Goal: Transaction & Acquisition: Book appointment/travel/reservation

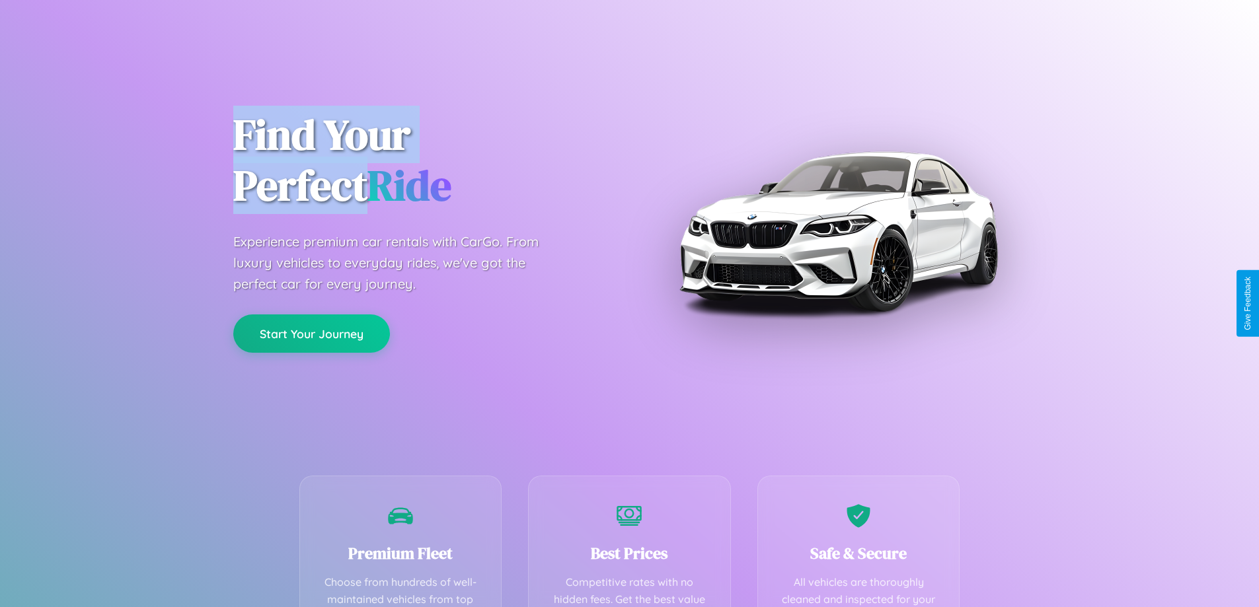
scroll to position [385, 0]
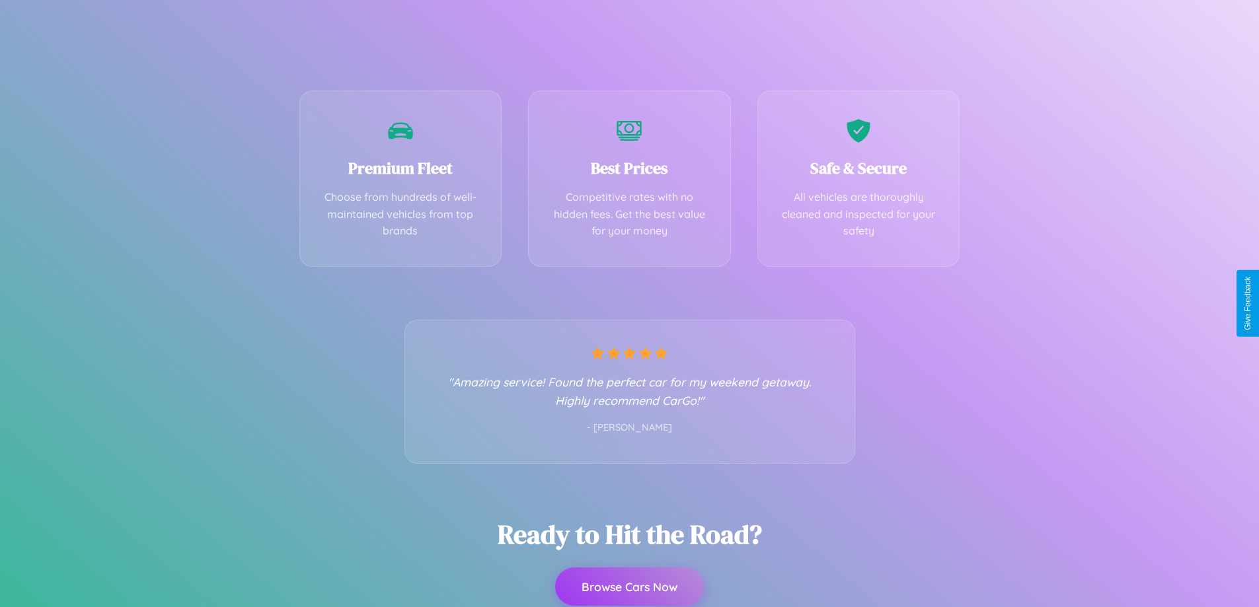
click at [629, 587] on button "Browse Cars Now" at bounding box center [629, 587] width 149 height 38
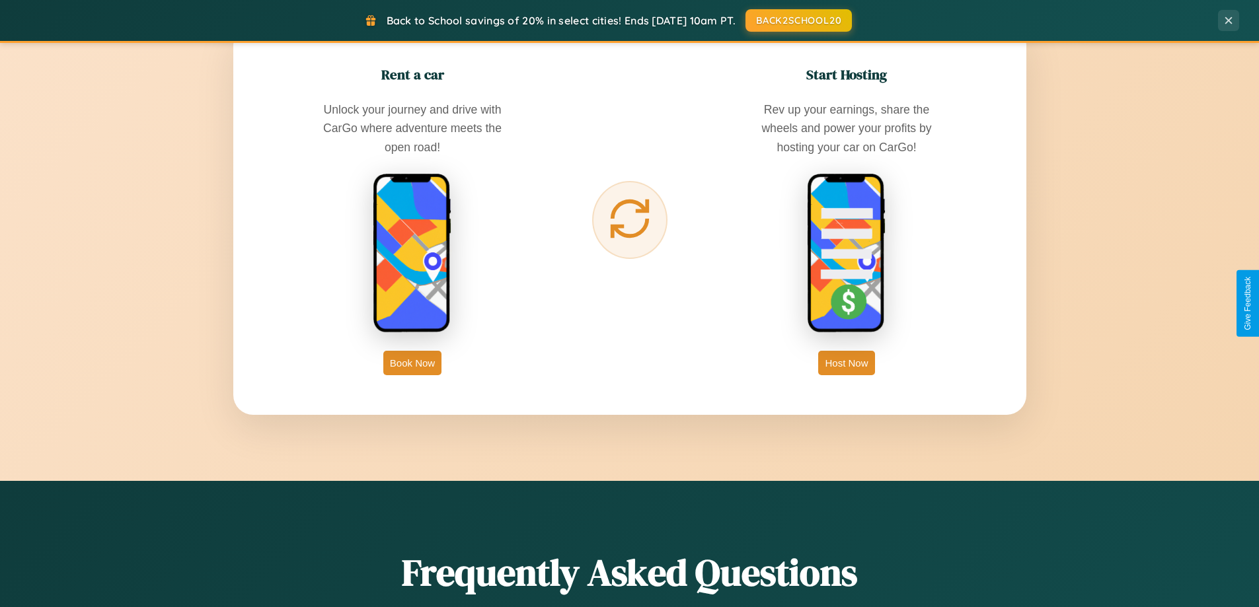
scroll to position [2123, 0]
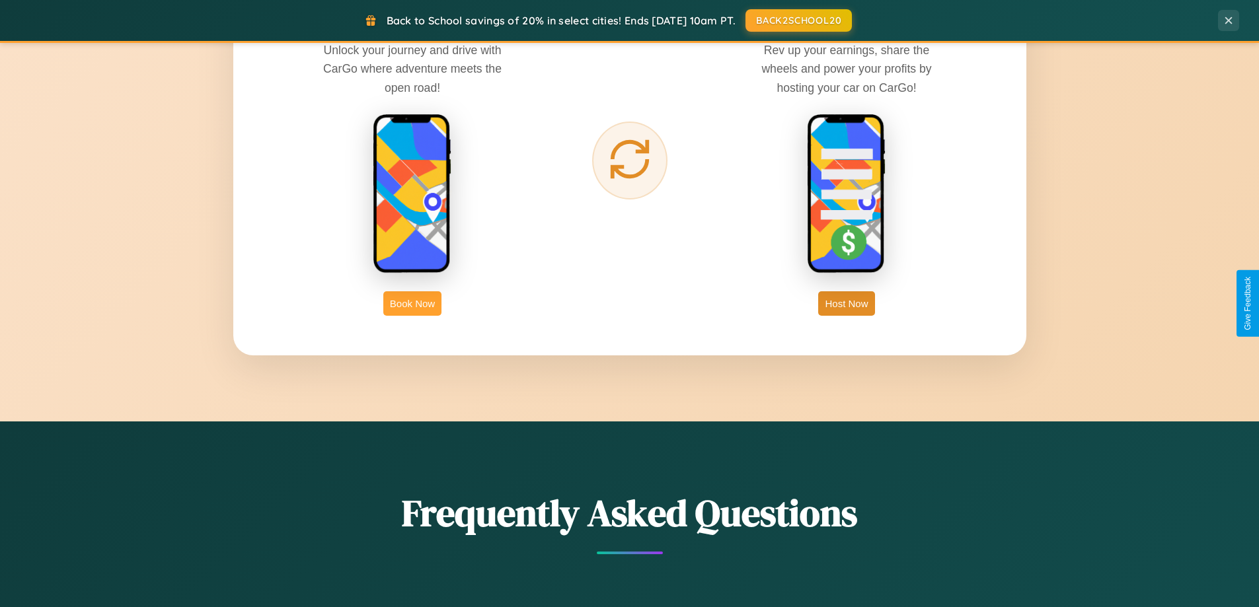
click at [412, 303] on button "Book Now" at bounding box center [412, 303] width 58 height 24
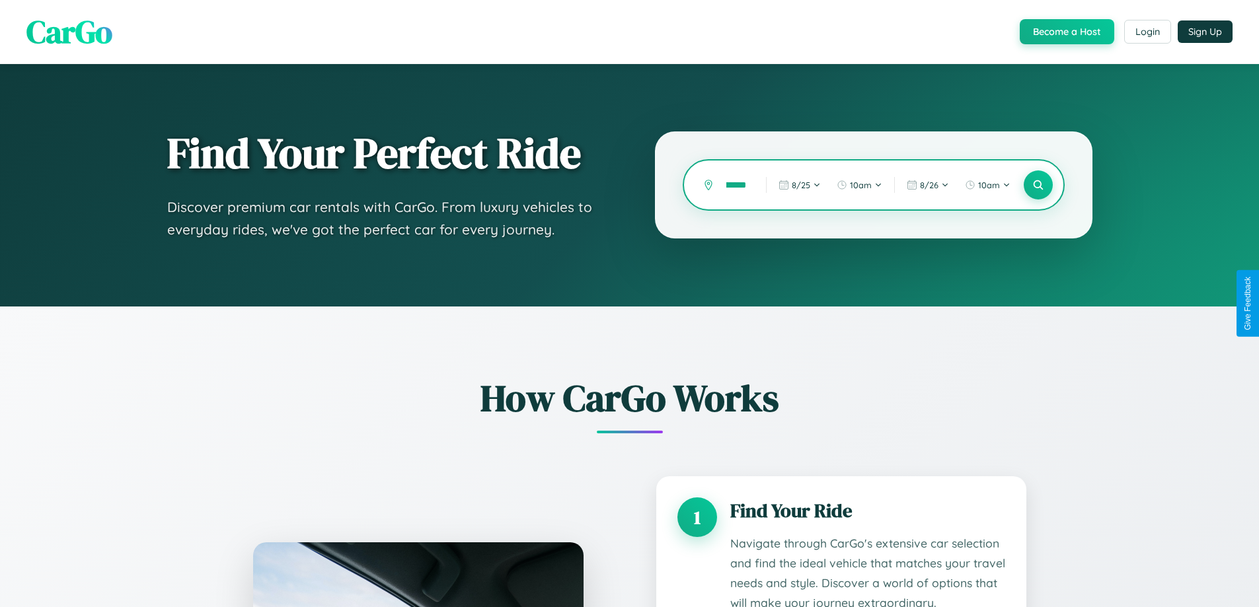
scroll to position [0, 28]
type input "*********"
click at [1037, 185] on icon at bounding box center [1037, 185] width 13 height 13
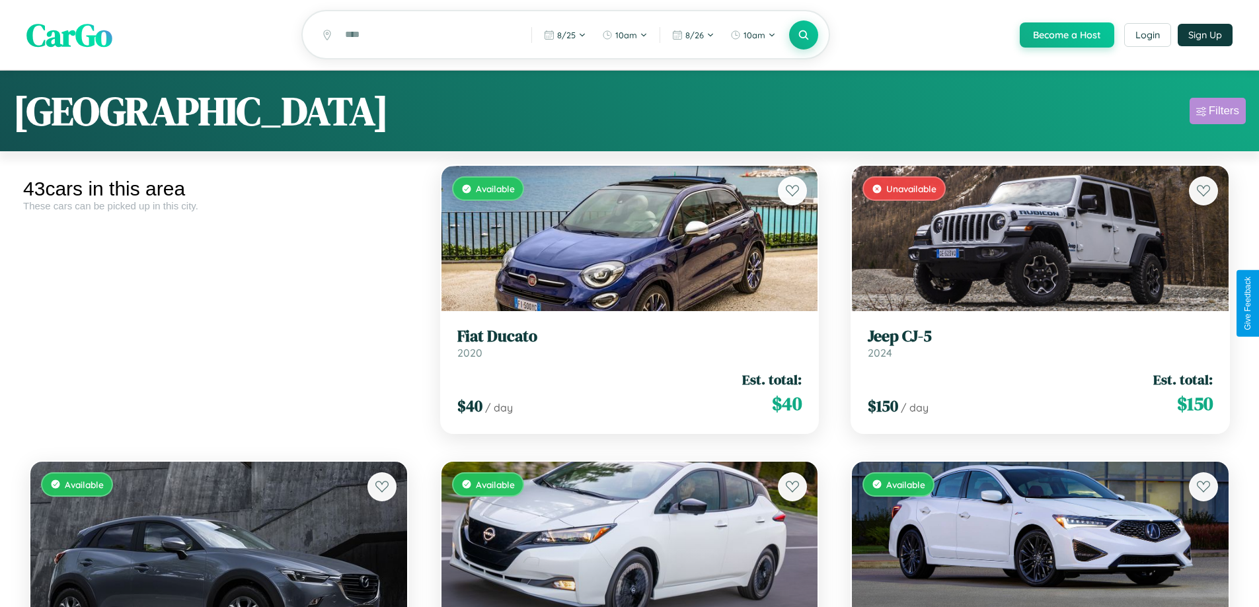
click at [1217, 113] on div "Filters" at bounding box center [1224, 110] width 30 height 13
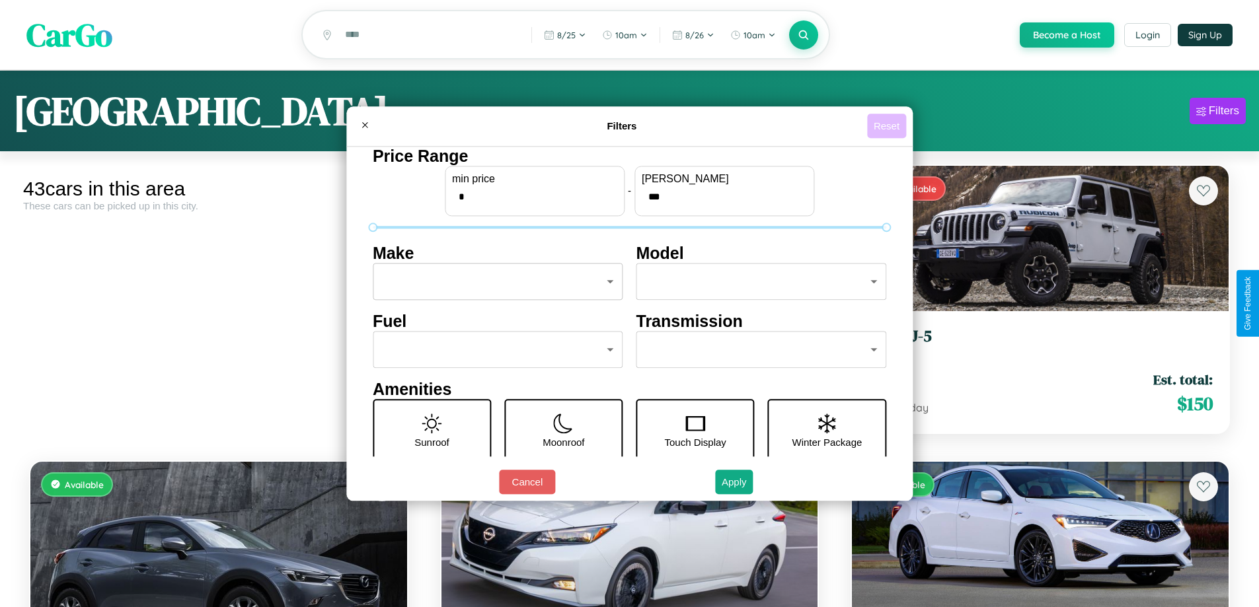
click at [888, 126] on button "Reset" at bounding box center [886, 126] width 39 height 24
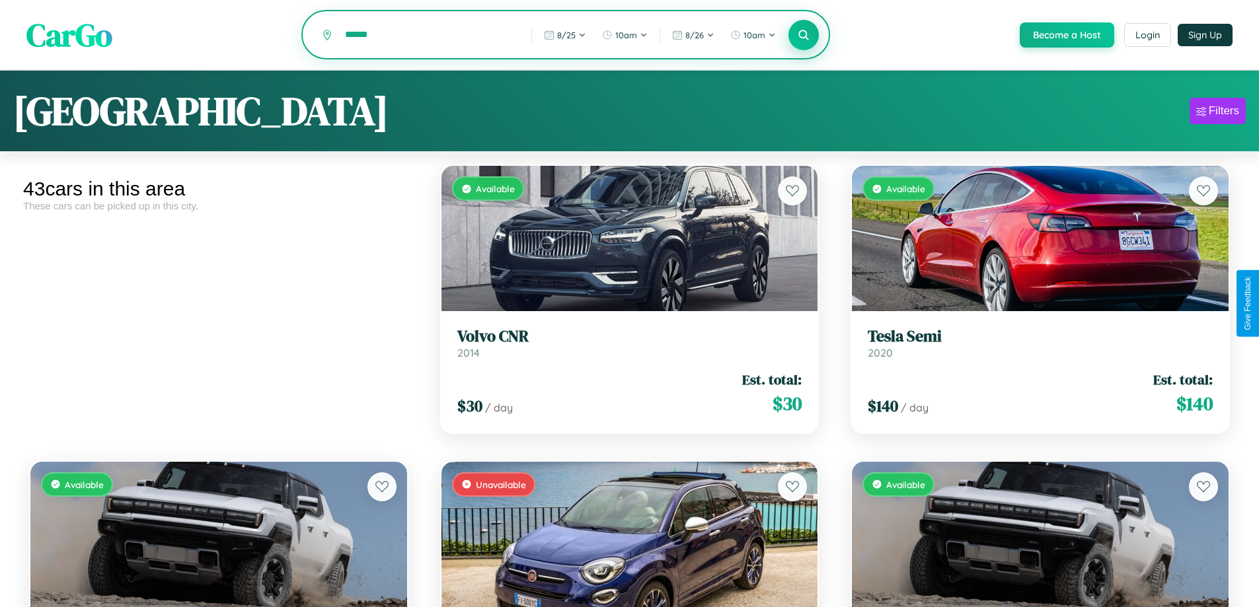
type input "******"
click at [803, 36] on icon at bounding box center [804, 34] width 13 height 13
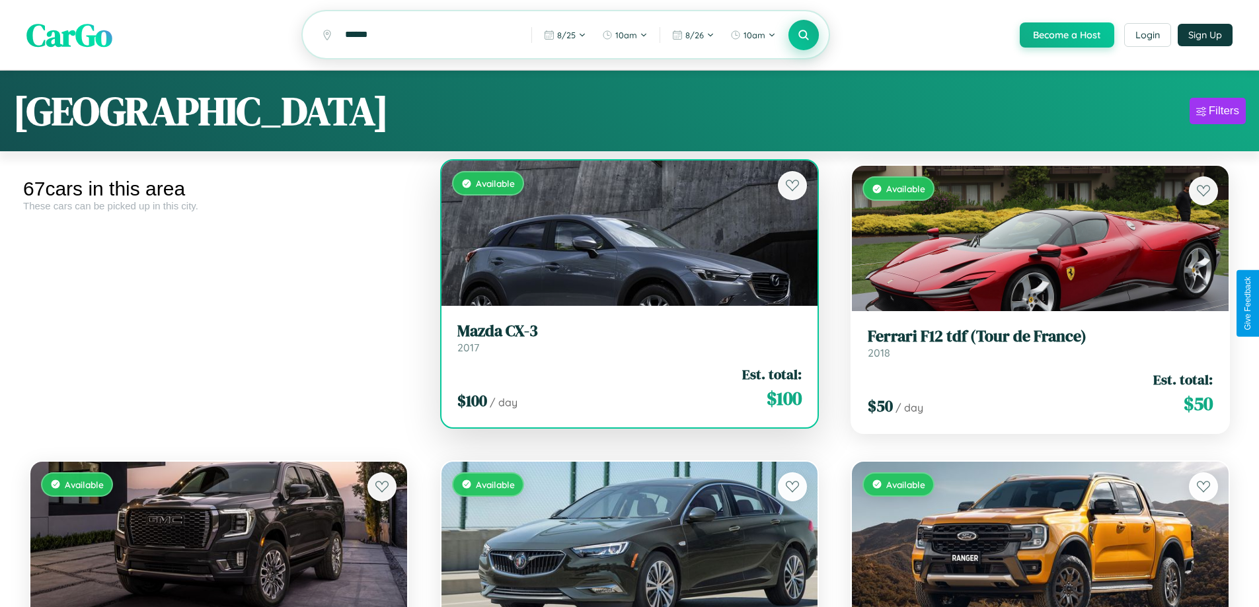
click at [624, 395] on div "$ 100 / day Est. total: $ 100" at bounding box center [629, 388] width 345 height 47
click at [624, 390] on div "$ 100 / day Est. total: $ 100" at bounding box center [629, 388] width 345 height 47
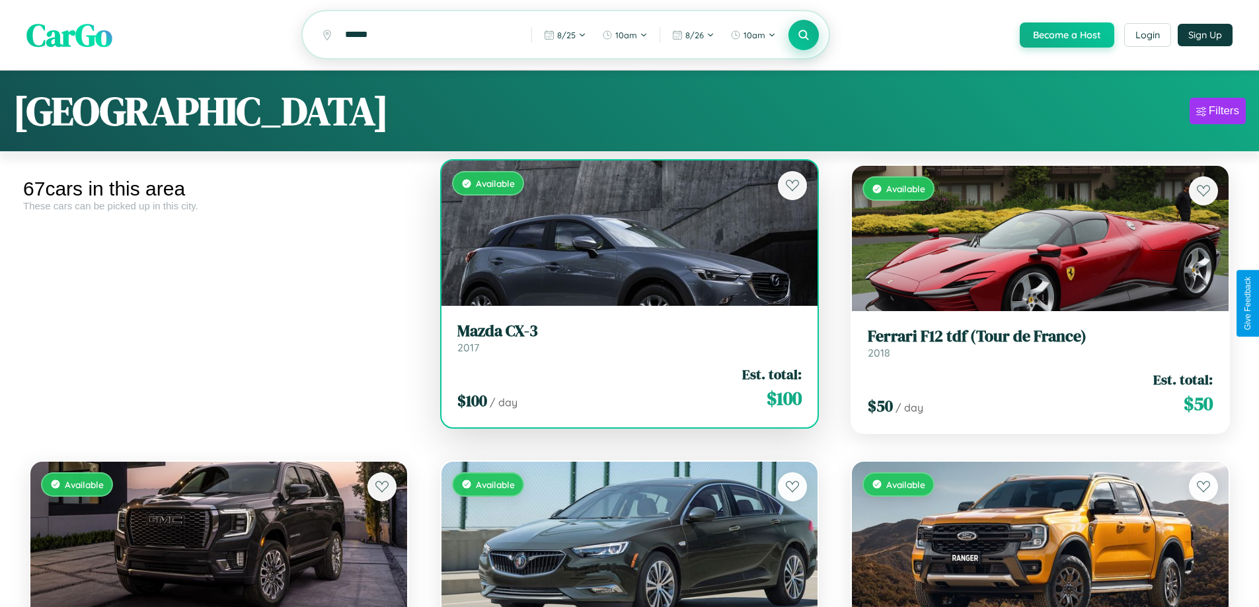
click at [624, 390] on div "$ 100 / day Est. total: $ 100" at bounding box center [629, 388] width 345 height 47
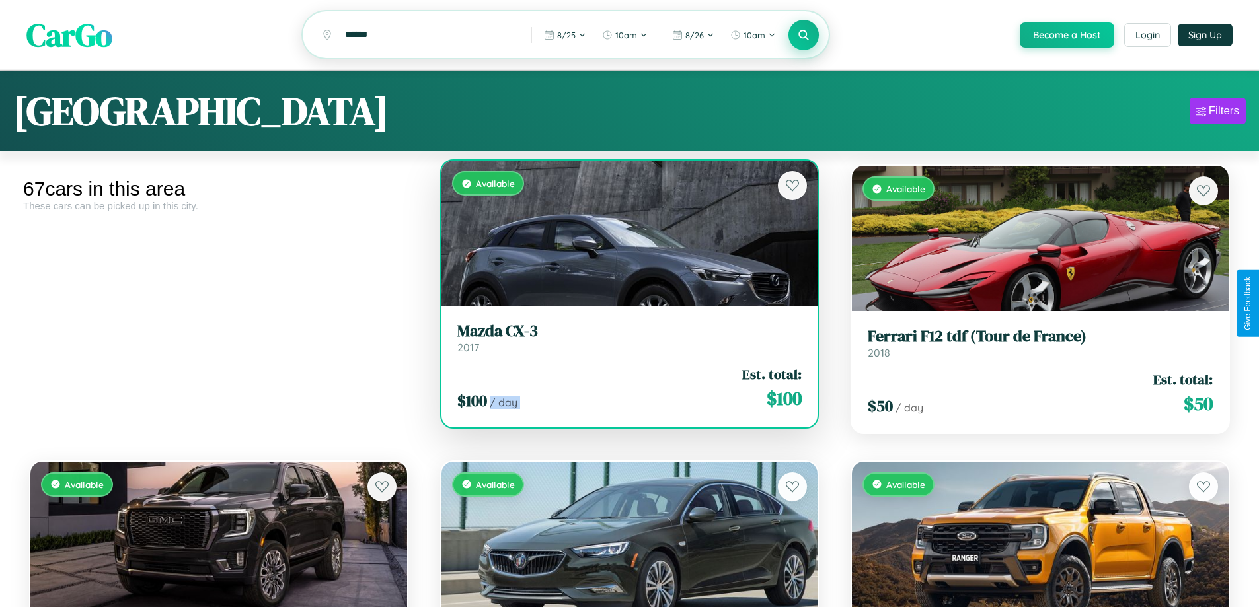
click at [624, 390] on div "$ 100 / day Est. total: $ 100" at bounding box center [629, 388] width 345 height 47
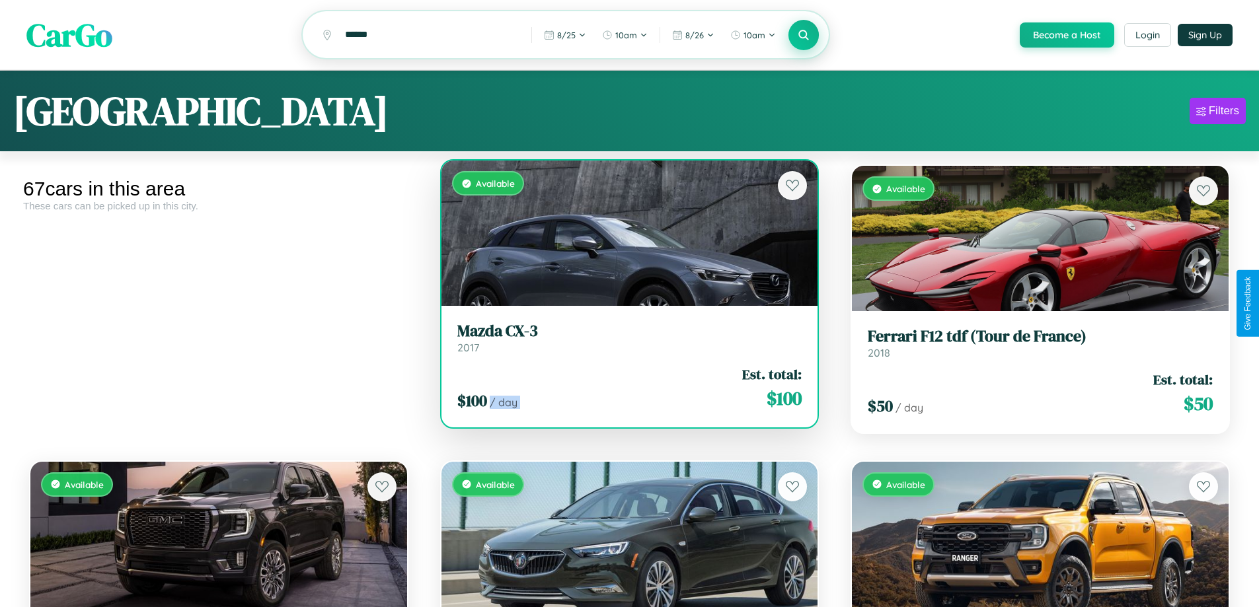
click at [624, 390] on div "$ 100 / day Est. total: $ 100" at bounding box center [629, 388] width 345 height 47
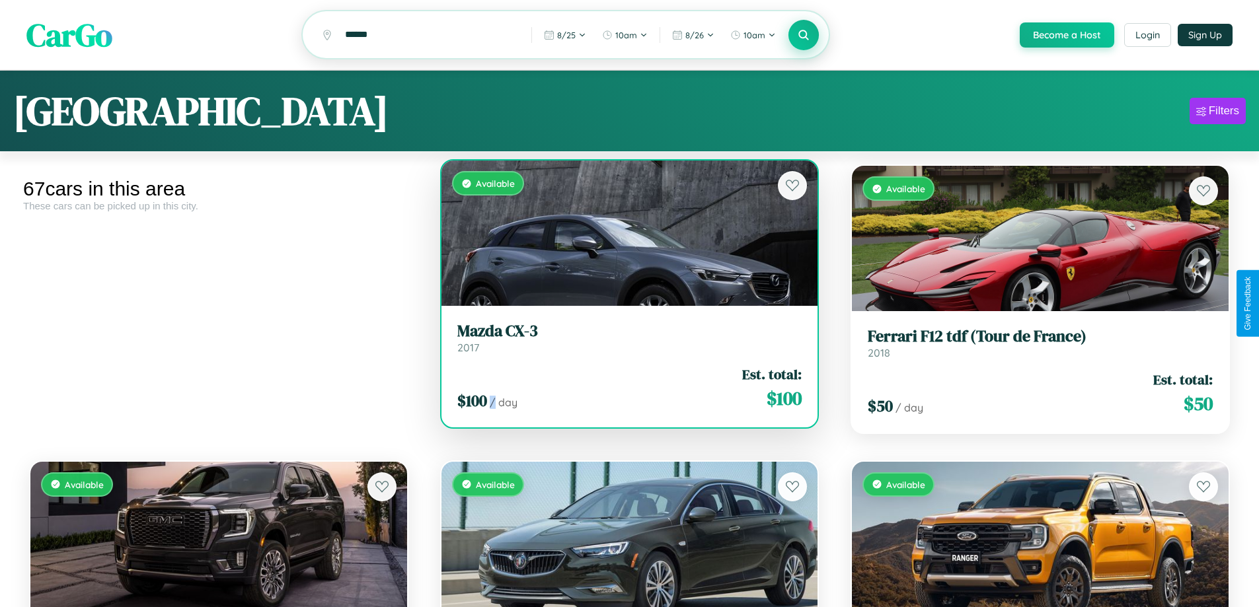
click at [624, 390] on div "$ 100 / day Est. total: $ 100" at bounding box center [629, 388] width 345 height 47
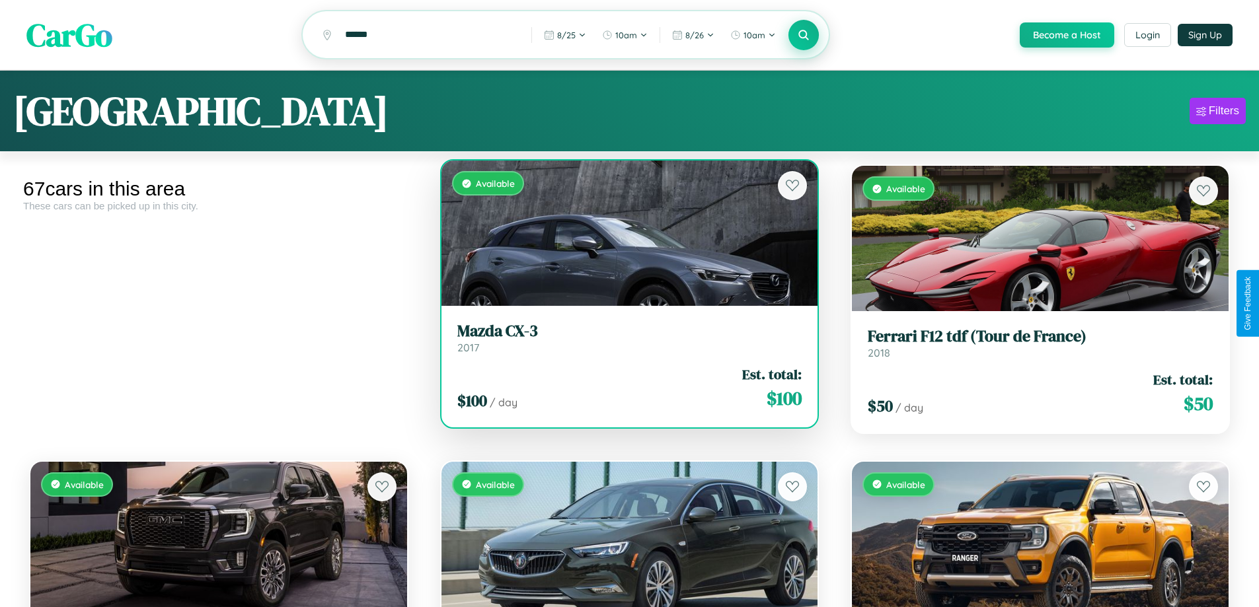
click at [624, 340] on h3 "Mazda CX-3" at bounding box center [629, 331] width 345 height 19
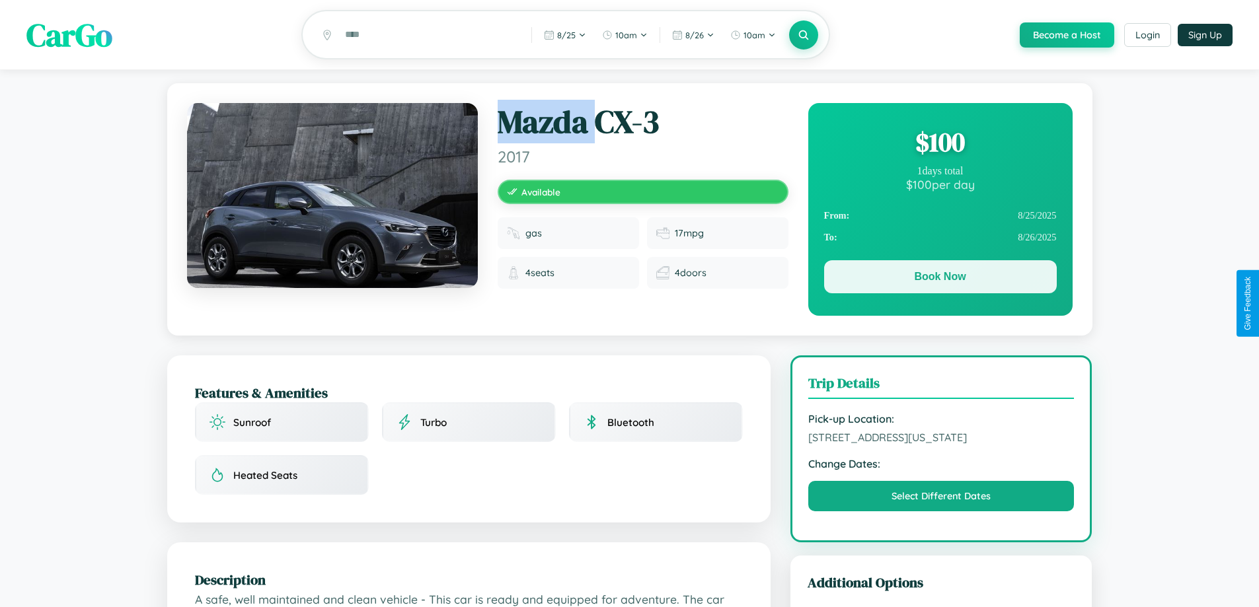
click at [940, 279] on button "Book Now" at bounding box center [940, 276] width 233 height 33
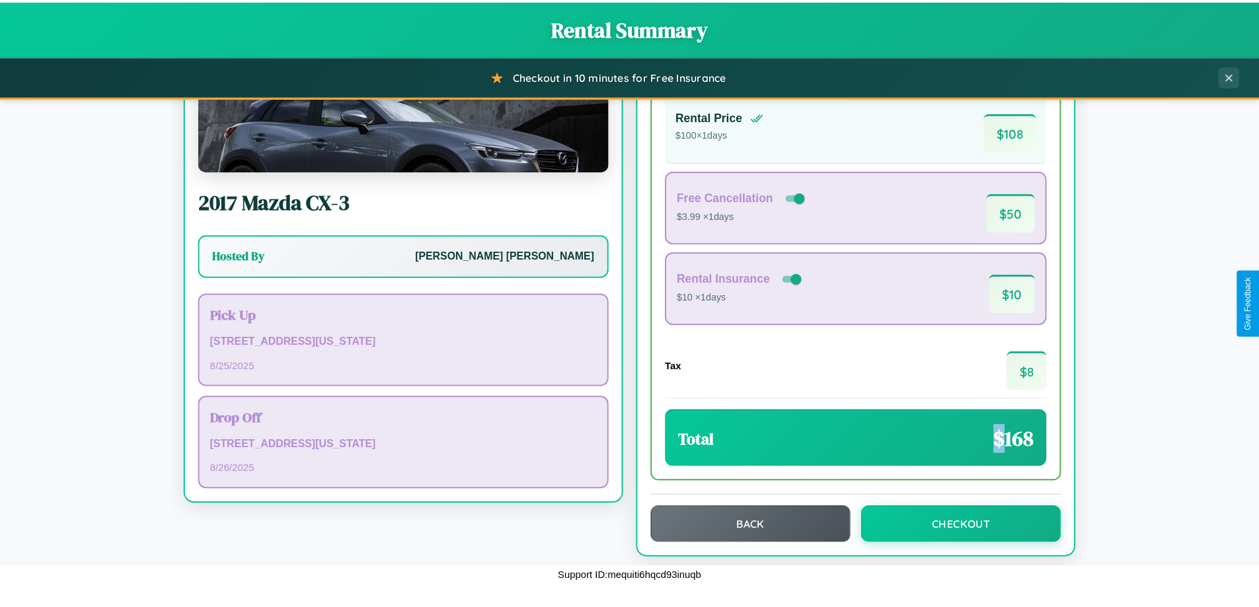
scroll to position [91, 0]
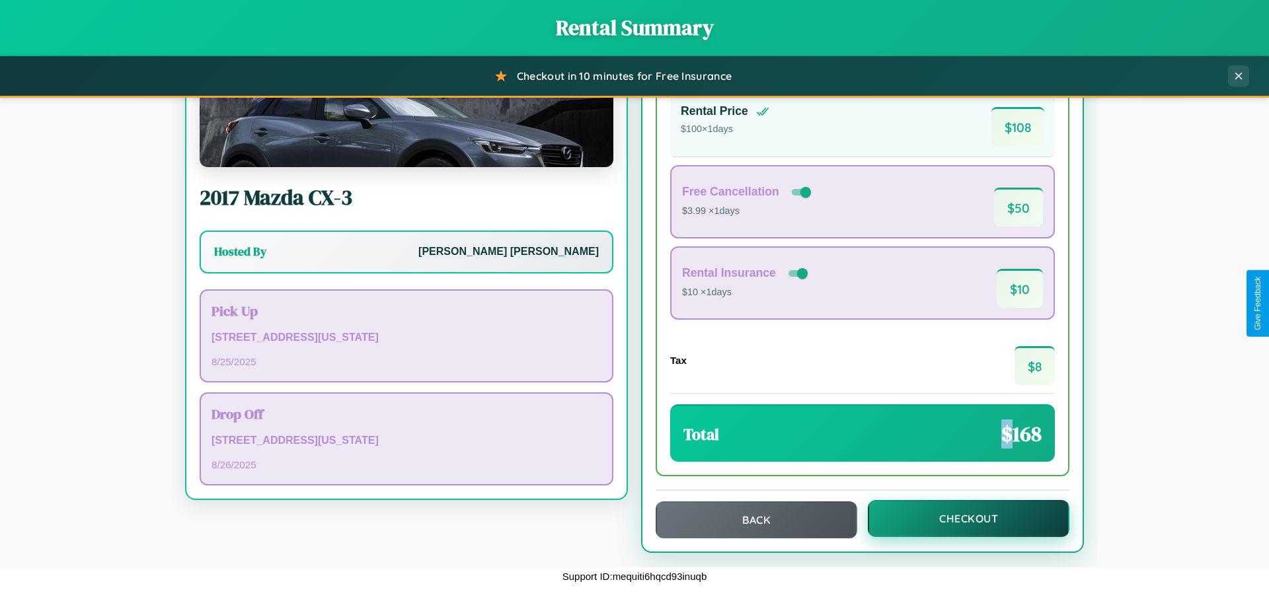
click at [959, 519] on button "Checkout" at bounding box center [969, 518] width 202 height 37
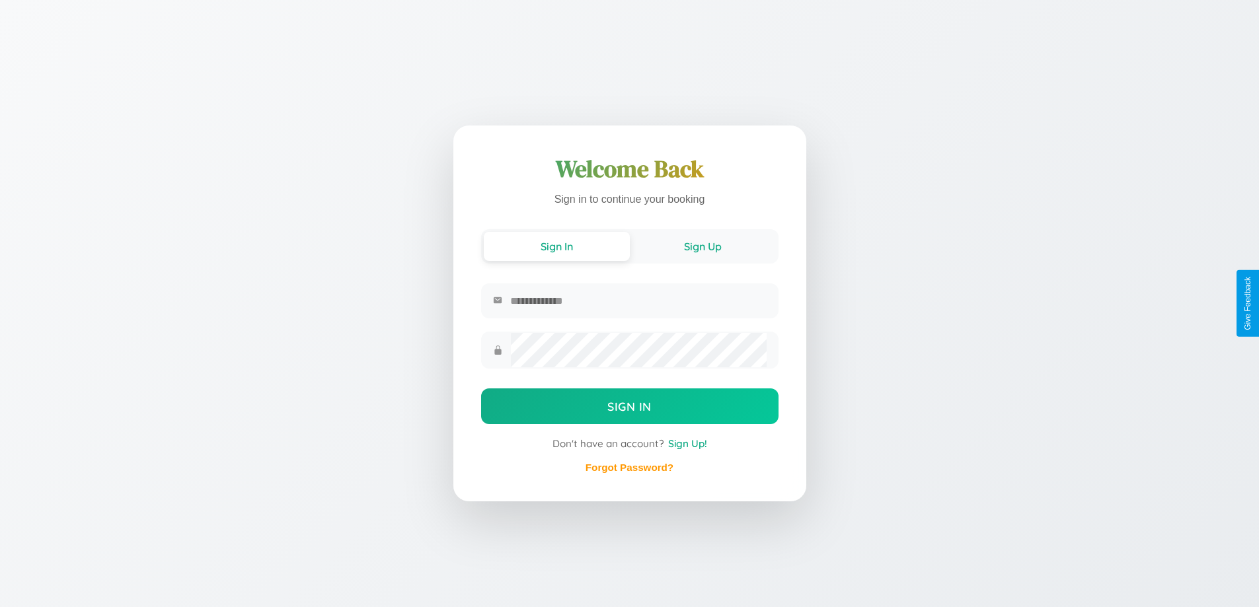
click at [702, 247] on button "Sign Up" at bounding box center [703, 246] width 146 height 29
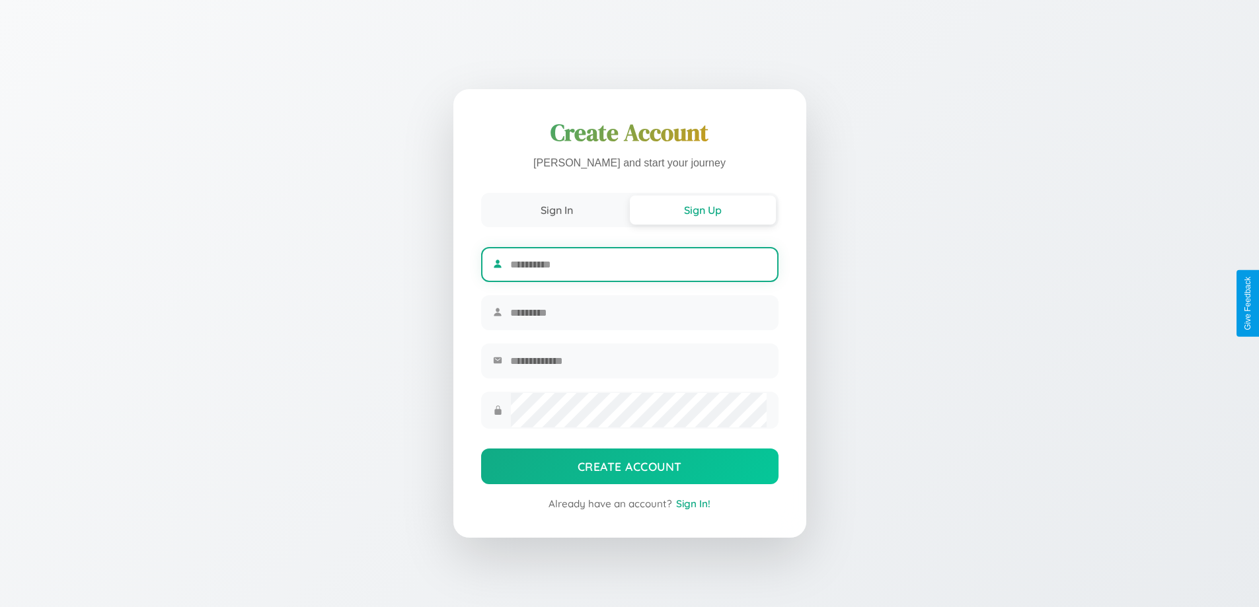
click at [638, 262] on input "text" at bounding box center [638, 264] width 256 height 32
type input "******"
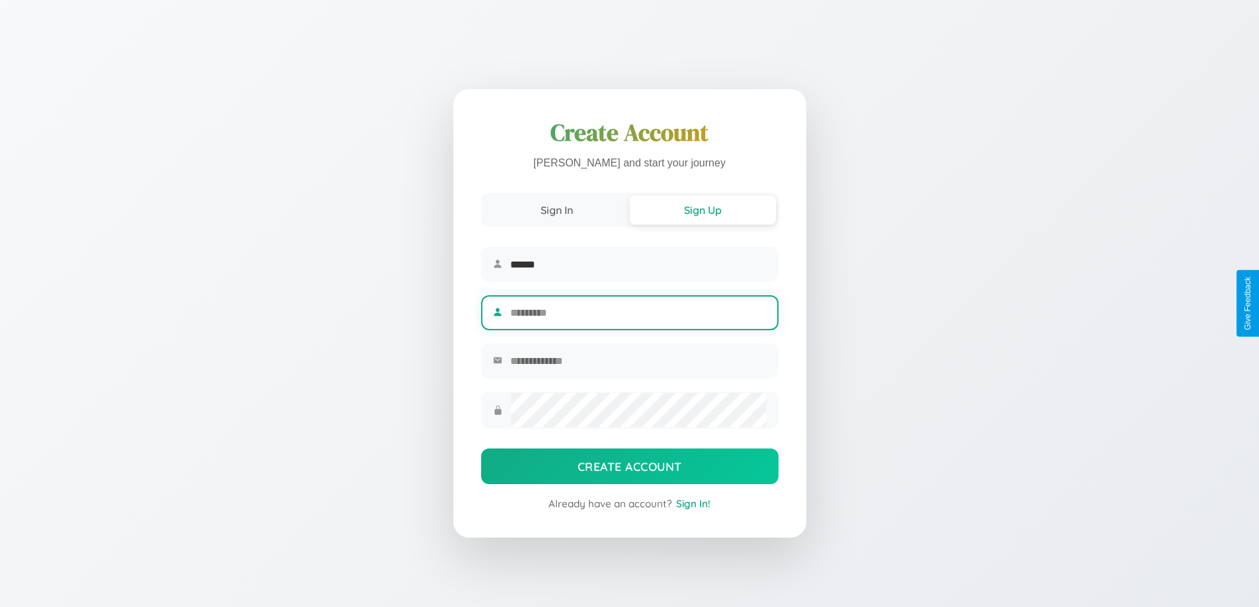
click at [638, 313] on input "text" at bounding box center [638, 313] width 256 height 32
type input "****"
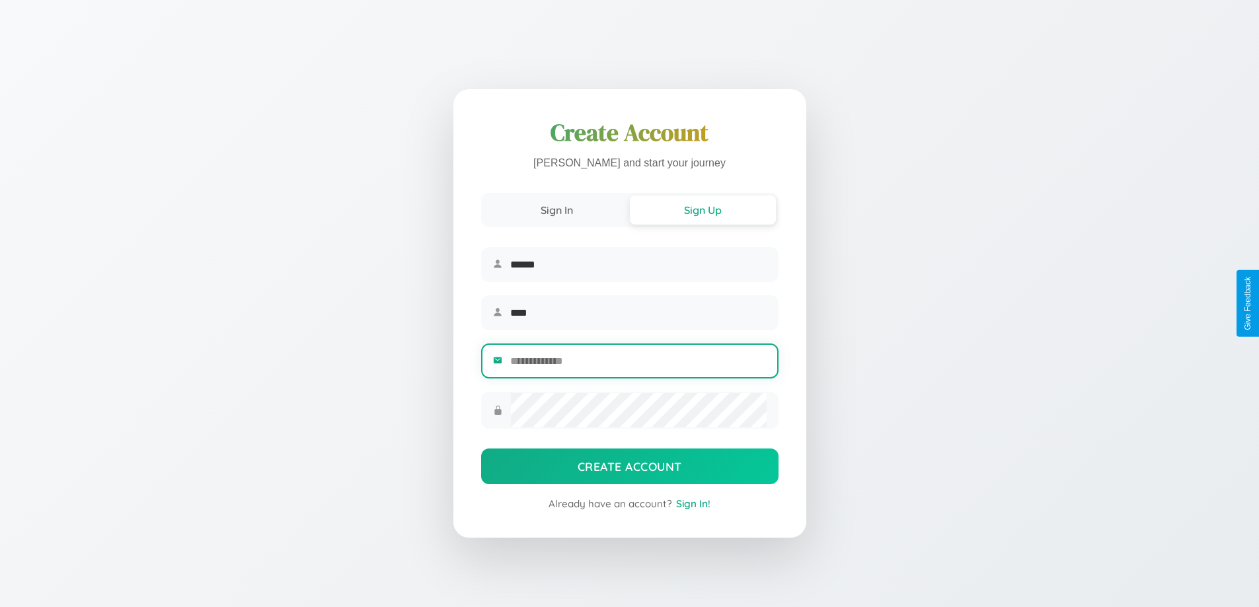
click at [638, 363] on input "email" at bounding box center [638, 361] width 256 height 32
type input "**********"
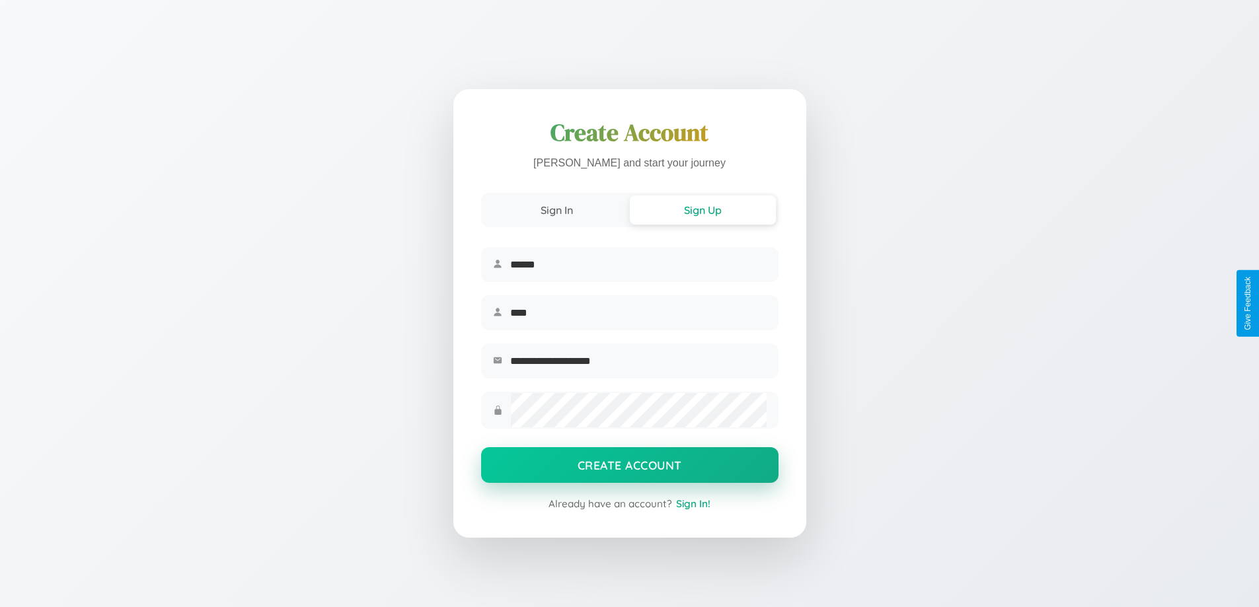
click at [629, 469] on button "Create Account" at bounding box center [629, 465] width 297 height 36
